Goal: Task Accomplishment & Management: Complete application form

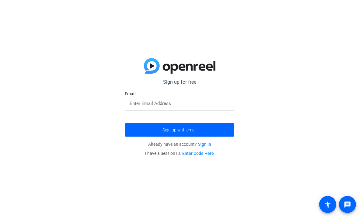
click at [145, 98] on div at bounding box center [180, 104] width 100 height 14
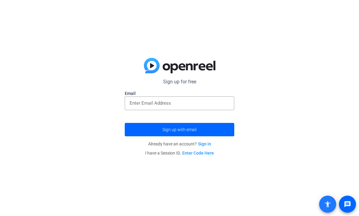
click at [144, 103] on input "email" at bounding box center [180, 103] width 100 height 7
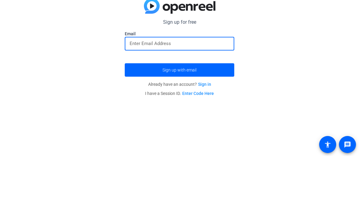
type input "s"
type input "[EMAIL_ADDRESS][DOMAIN_NAME]"
click at [138, 123] on span "submit" at bounding box center [179, 130] width 109 height 15
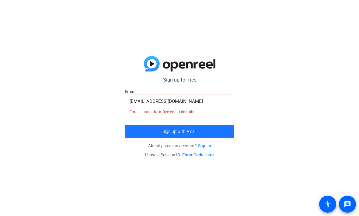
click at [131, 129] on span "submit" at bounding box center [179, 131] width 109 height 15
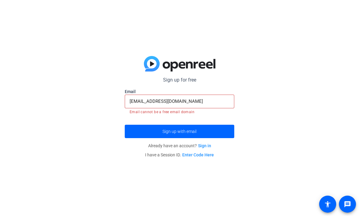
click at [136, 131] on span "submit" at bounding box center [179, 131] width 109 height 15
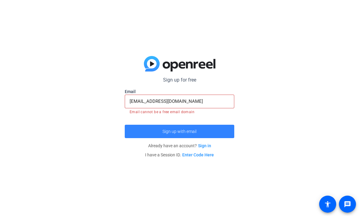
click at [135, 129] on span "submit" at bounding box center [179, 131] width 109 height 15
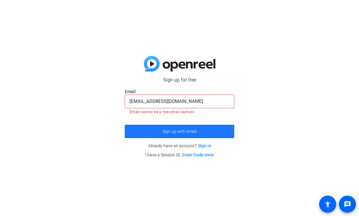
click at [138, 130] on span "submit" at bounding box center [179, 131] width 109 height 15
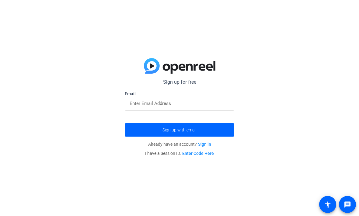
click at [133, 101] on input "email" at bounding box center [180, 103] width 100 height 7
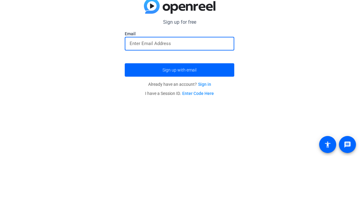
click at [9, 50] on div "Sign up for free Email Sign up with email Already have an account? Sign in I ha…" at bounding box center [179, 108] width 359 height 216
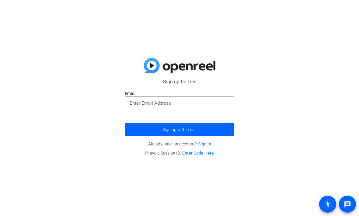
click at [135, 106] on input "email" at bounding box center [180, 103] width 100 height 7
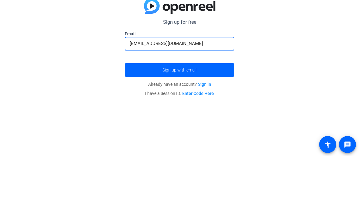
type input "[EMAIL_ADDRESS][DOMAIN_NAME]"
click at [150, 123] on span "submit" at bounding box center [179, 130] width 109 height 15
